Goal: Task Accomplishment & Management: Manage account settings

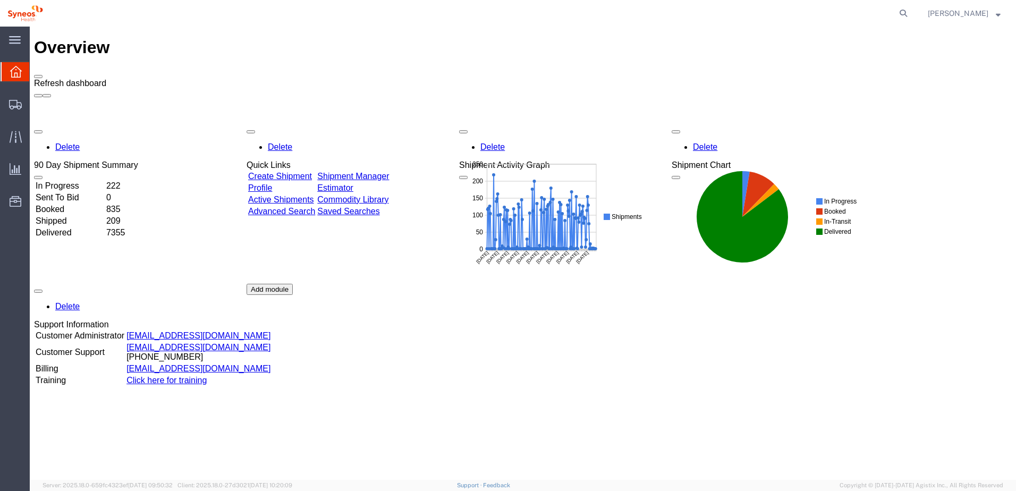
click at [38, 76] on span at bounding box center [38, 76] width 0 height 0
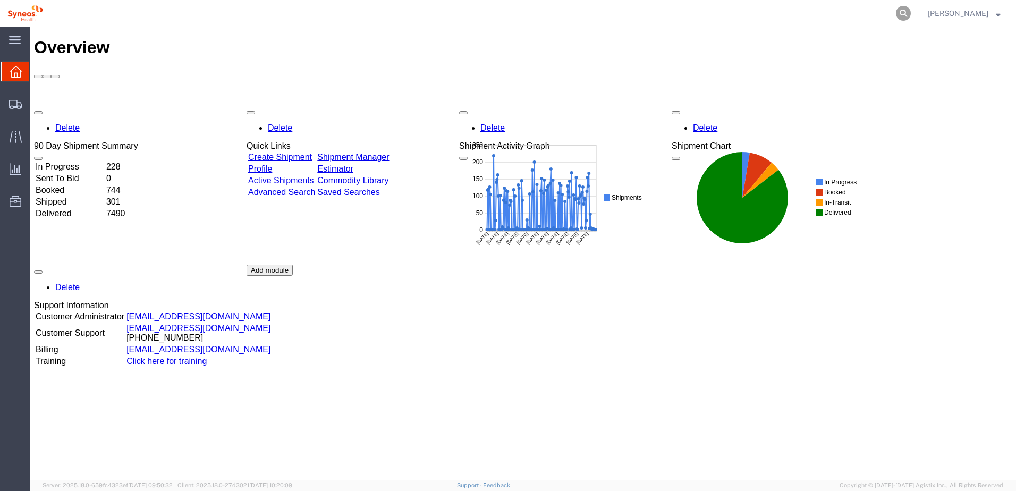
click at [910, 16] on icon at bounding box center [903, 13] width 15 height 15
click at [777, 12] on input "search" at bounding box center [734, 13] width 323 height 25
paste input "56743747"
type input "56743747"
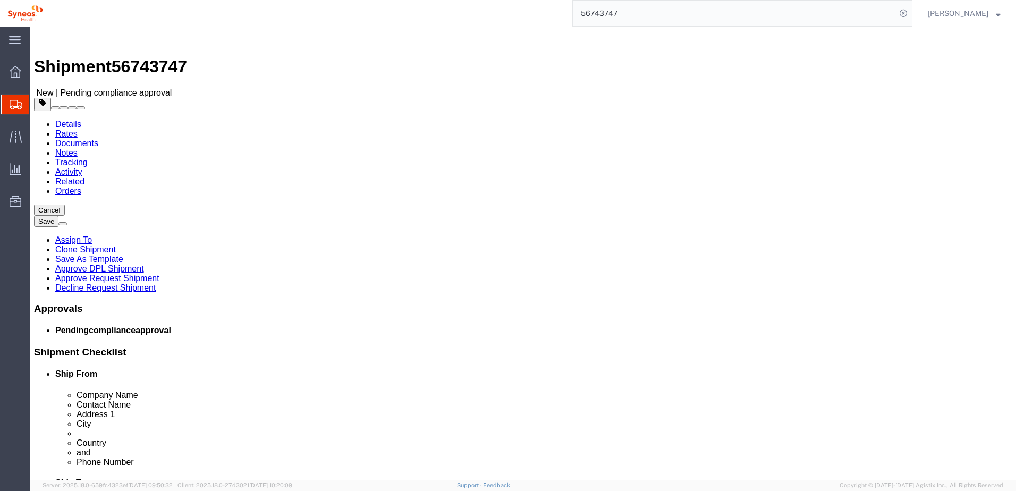
select select "48854"
select select
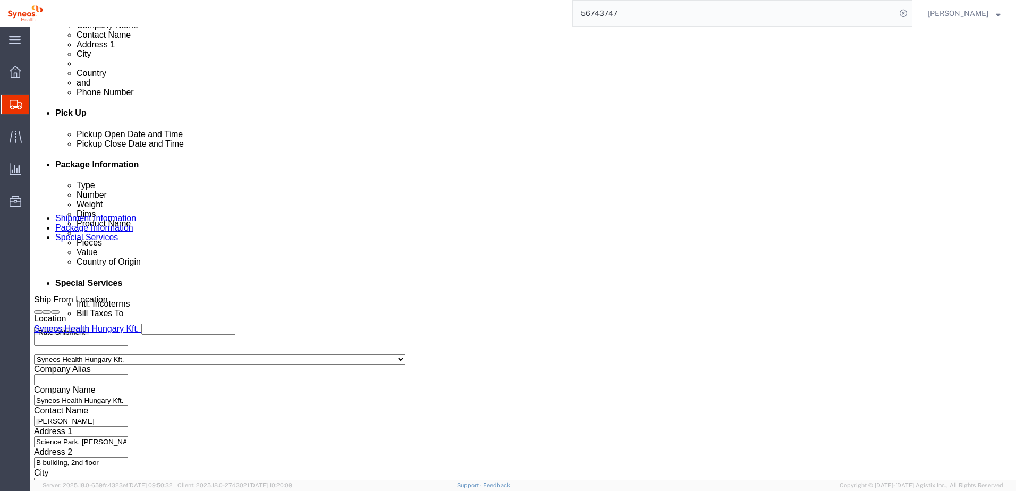
scroll to position [480, 0]
click button "Continue"
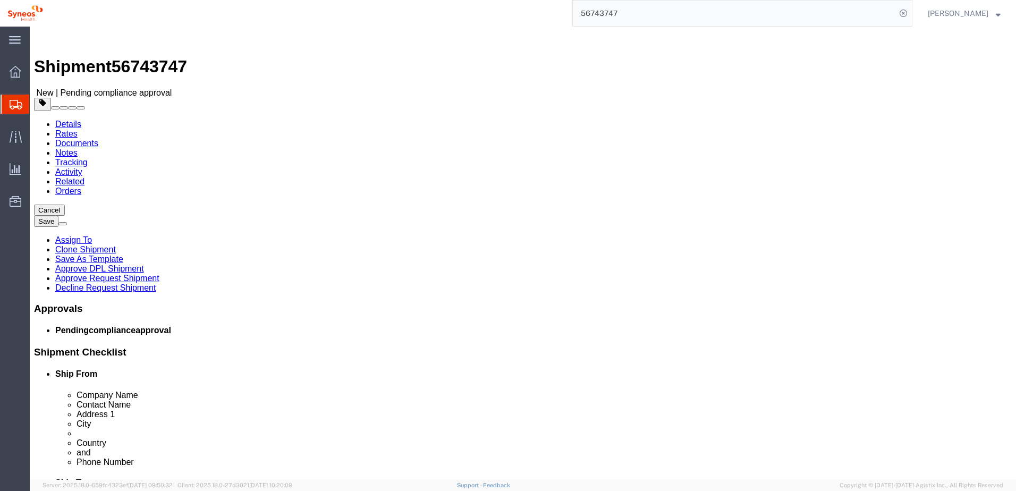
click link "Approve Request Shipment"
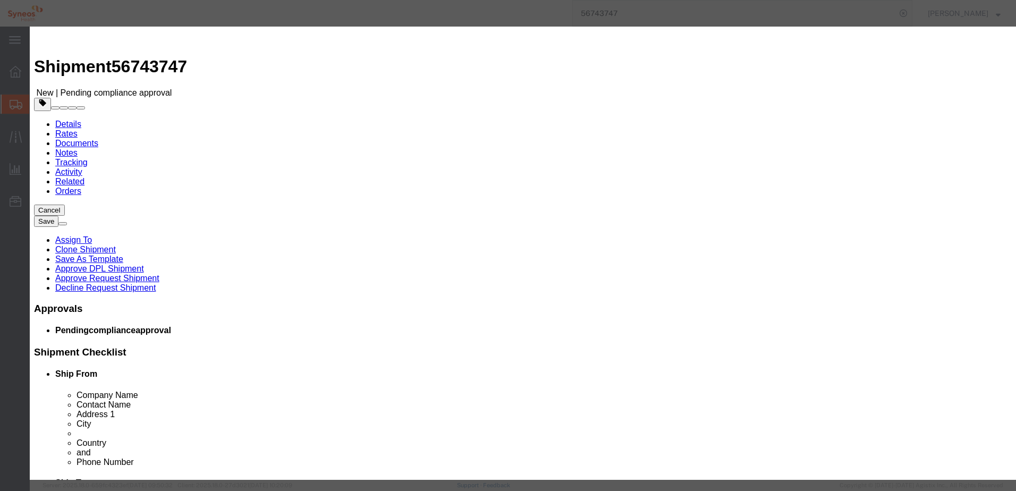
click button "Yes"
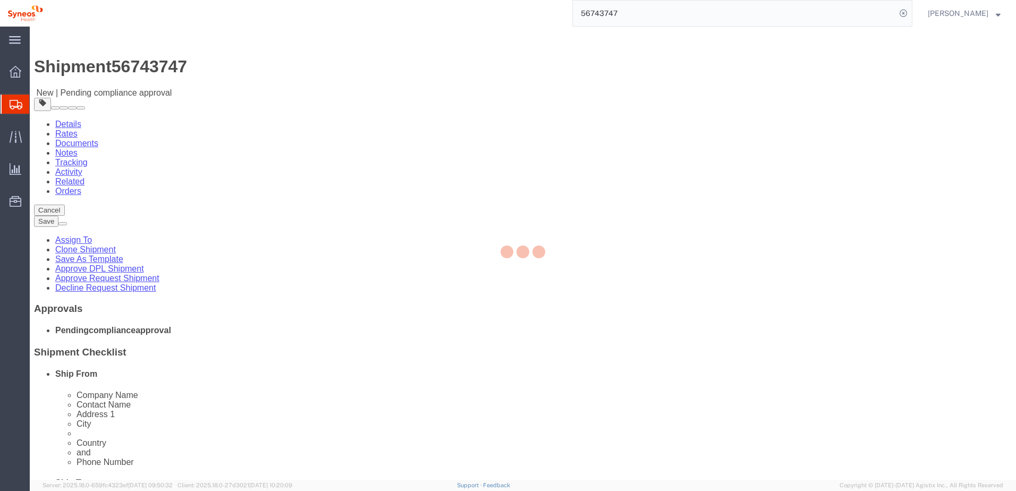
select select "48854"
